Goal: Find specific page/section: Find specific page/section

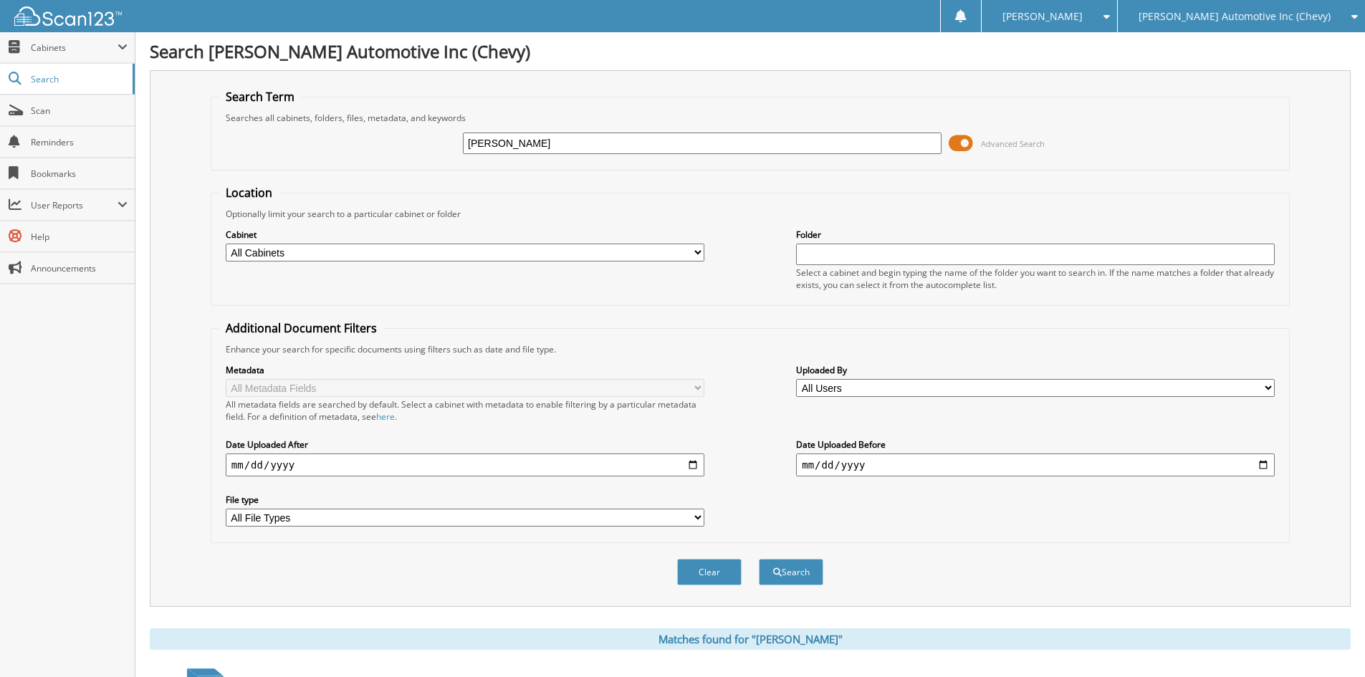
drag, startPoint x: 534, startPoint y: 135, endPoint x: 370, endPoint y: 143, distance: 164.3
click at [370, 143] on div "[PERSON_NAME] Advanced Search" at bounding box center [750, 143] width 1063 height 39
type input "31358"
click at [759, 559] on button "Search" at bounding box center [791, 572] width 64 height 27
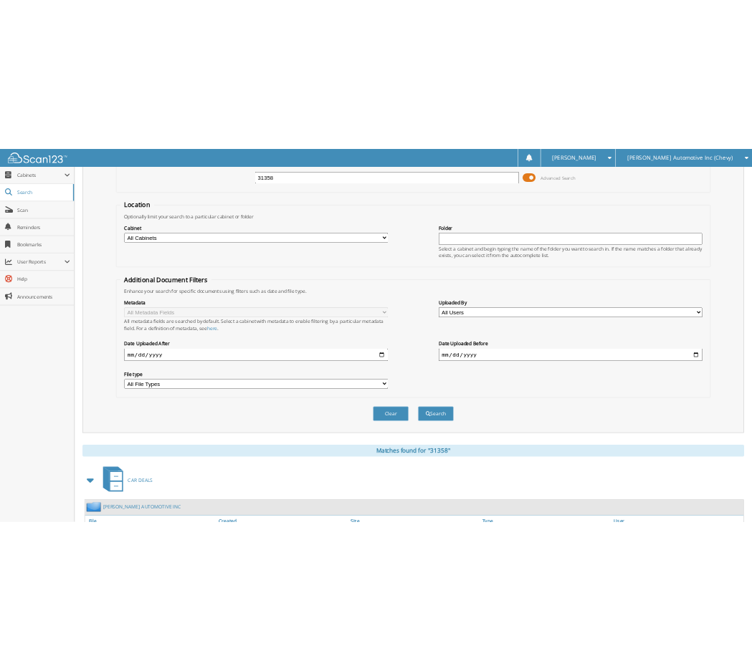
scroll to position [430, 0]
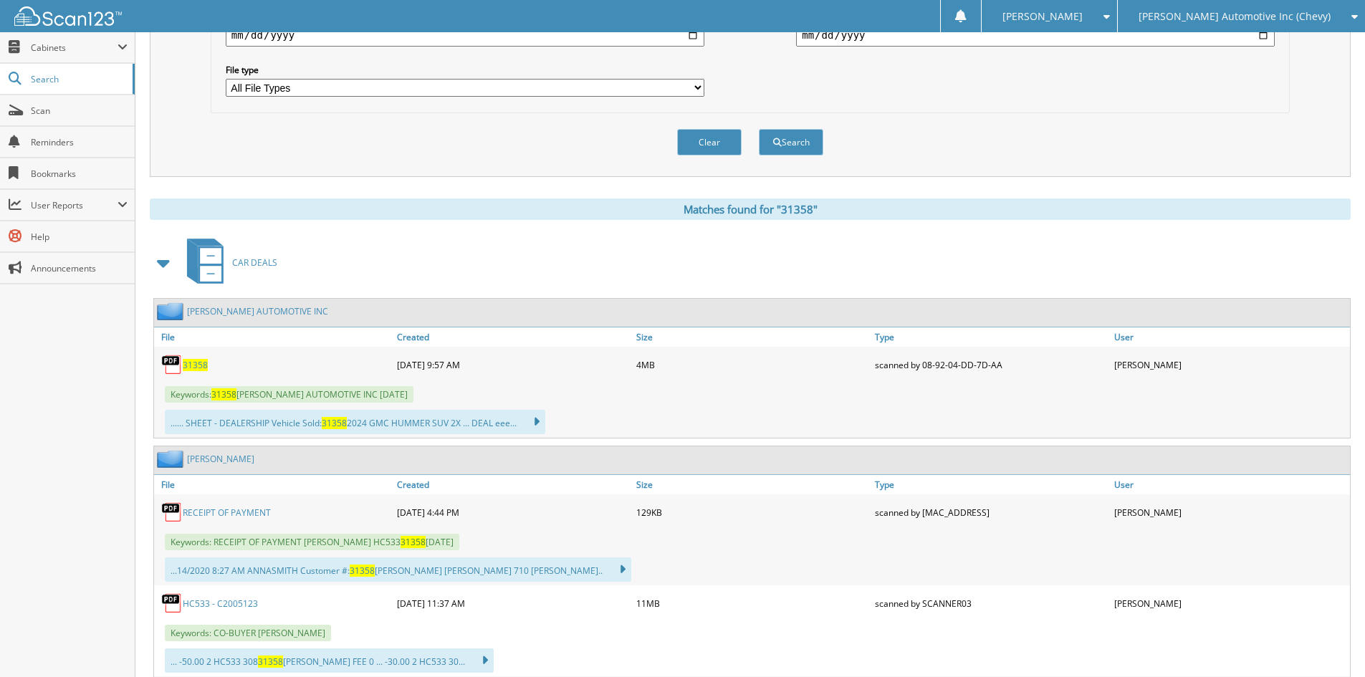
click at [201, 362] on span "31358" at bounding box center [195, 365] width 25 height 12
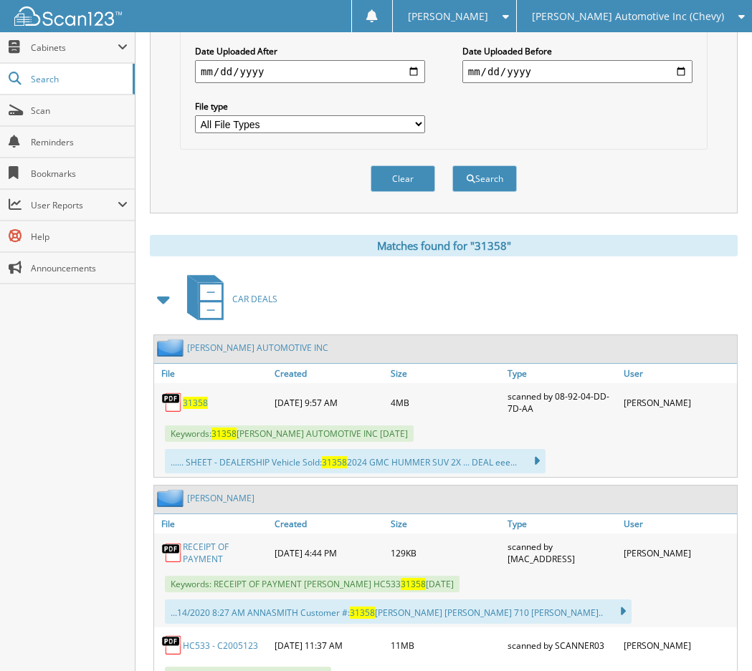
click at [625, 16] on span "[PERSON_NAME] Automotive Inc (Chevy)" at bounding box center [628, 16] width 192 height 9
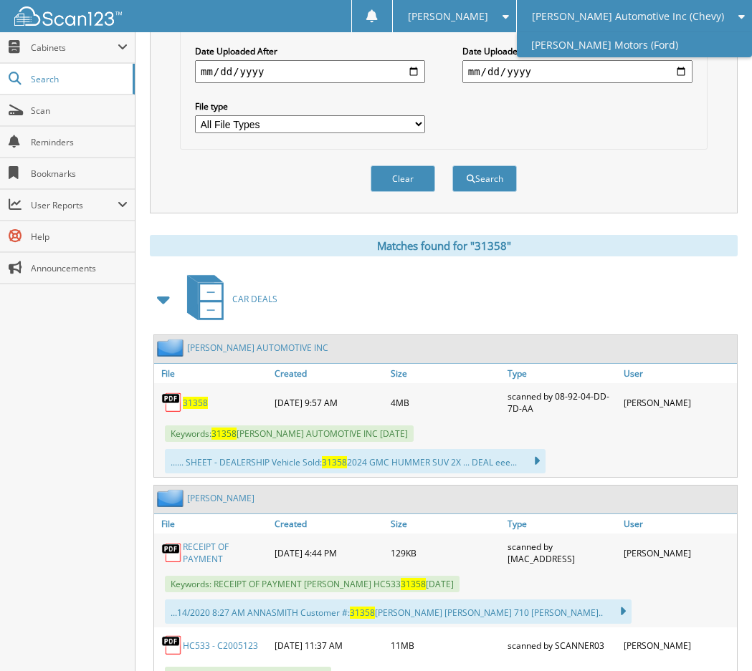
click at [617, 37] on link "[PERSON_NAME] Motors (Ford)" at bounding box center [634, 44] width 235 height 25
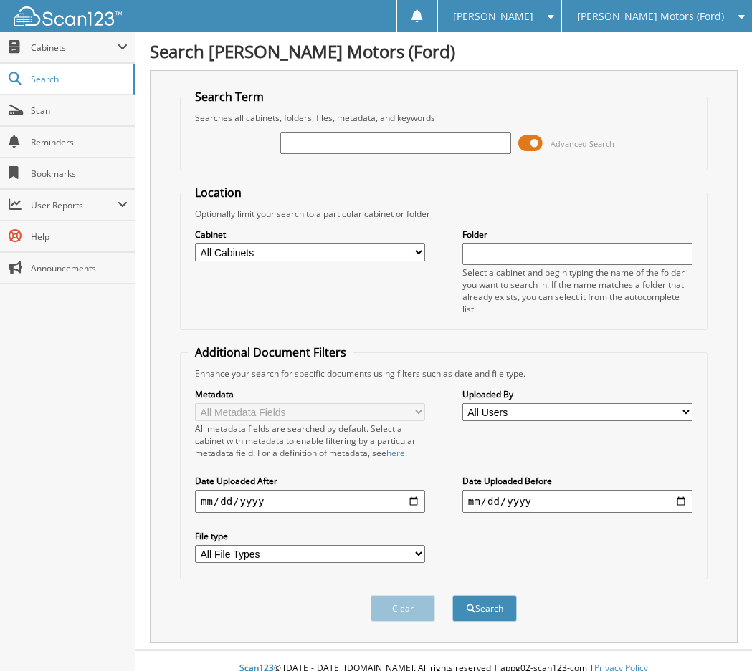
click at [305, 143] on input "text" at bounding box center [395, 143] width 230 height 21
type input "16747"
click at [452, 595] on button "Search" at bounding box center [484, 608] width 64 height 27
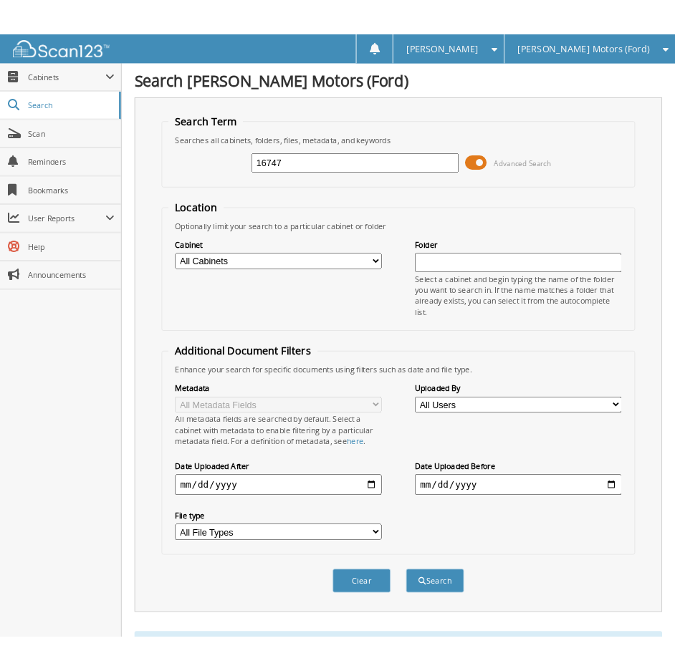
scroll to position [430, 0]
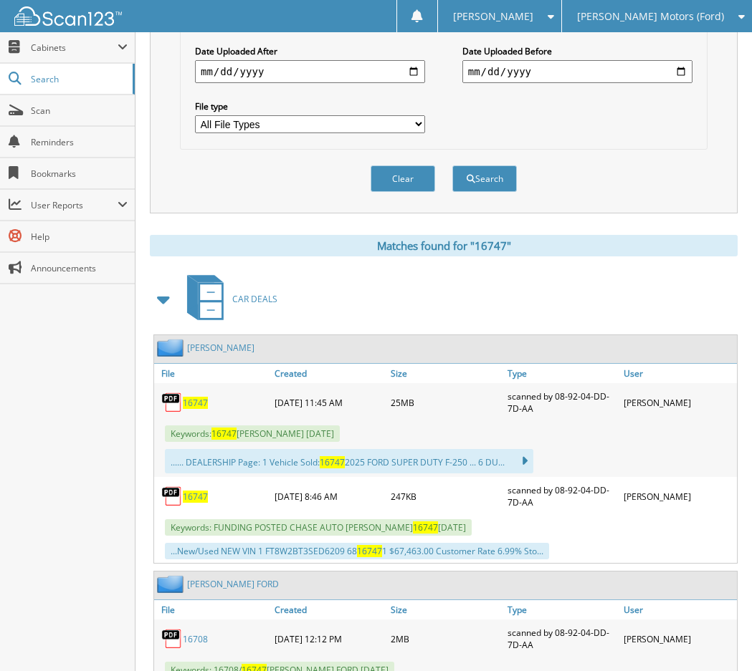
click at [197, 404] on span "16747" at bounding box center [195, 403] width 25 height 12
